Goal: Task Accomplishment & Management: Use online tool/utility

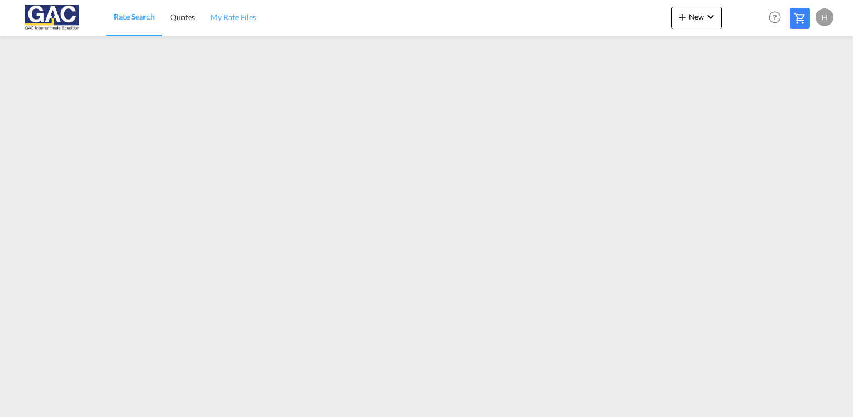
click at [232, 22] on span "My Rate Files" at bounding box center [234, 17] width 46 height 11
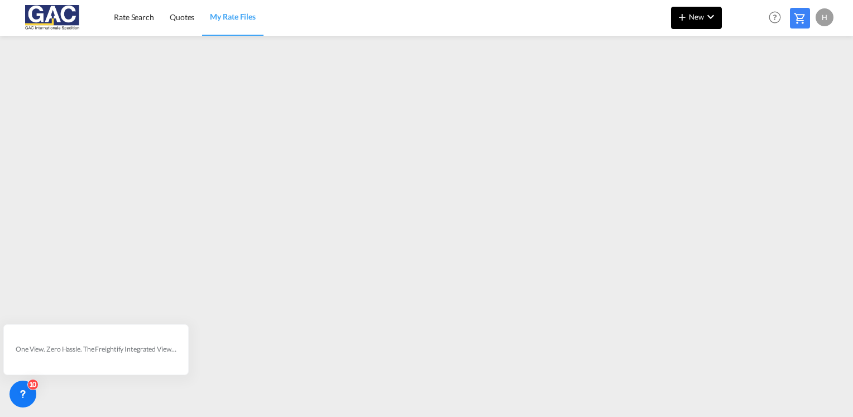
click at [693, 14] on span "New" at bounding box center [697, 16] width 42 height 9
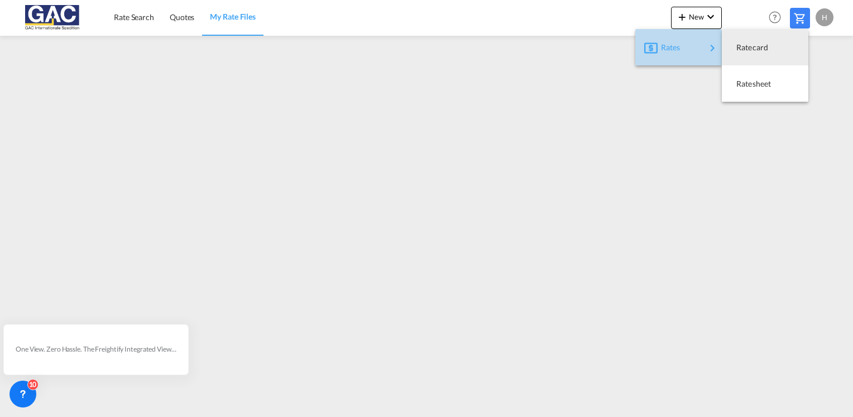
click at [662, 49] on span "Rates" at bounding box center [667, 47] width 13 height 22
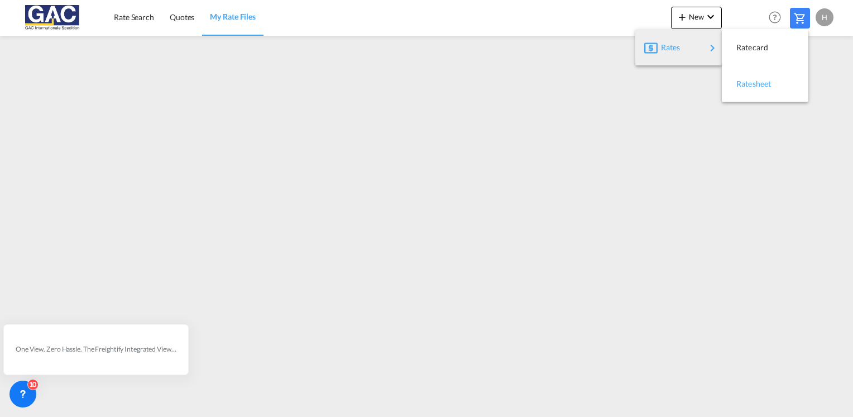
click at [749, 83] on span "Ratesheet" at bounding box center [743, 84] width 12 height 22
